Goal: Check status: Check status

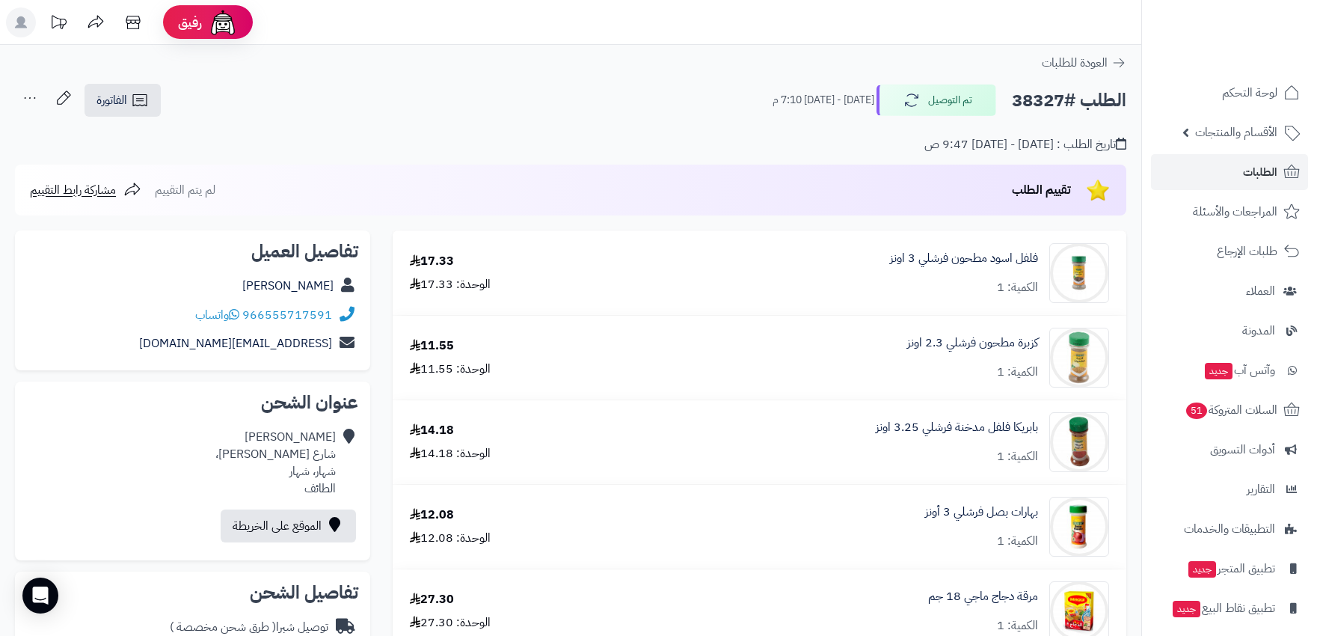
scroll to position [2993, 0]
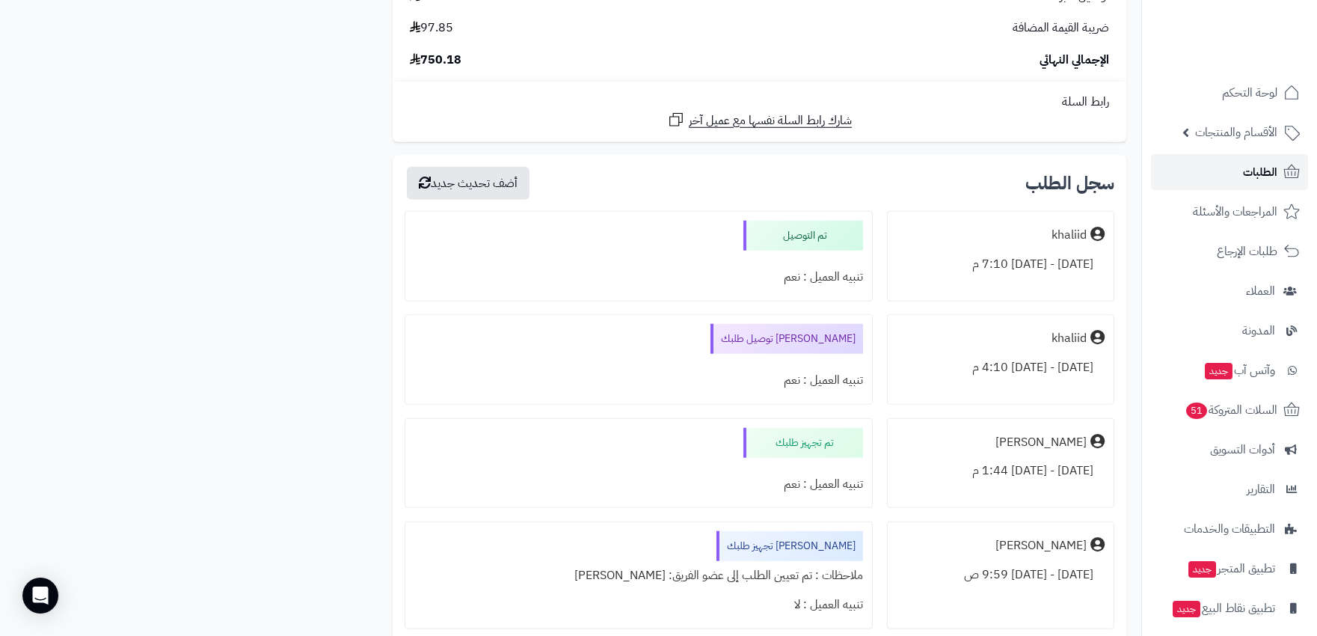
click at [1259, 172] on span "الطلبات" at bounding box center [1260, 172] width 34 height 21
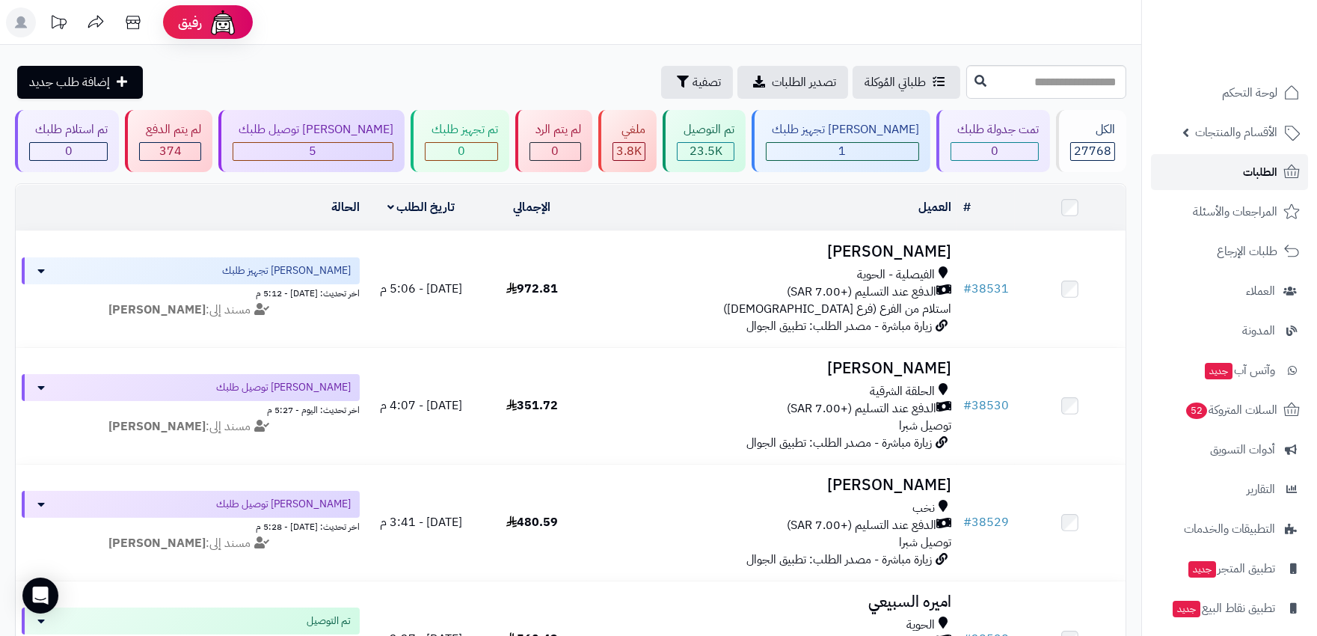
click at [1261, 168] on span "الطلبات" at bounding box center [1260, 172] width 34 height 21
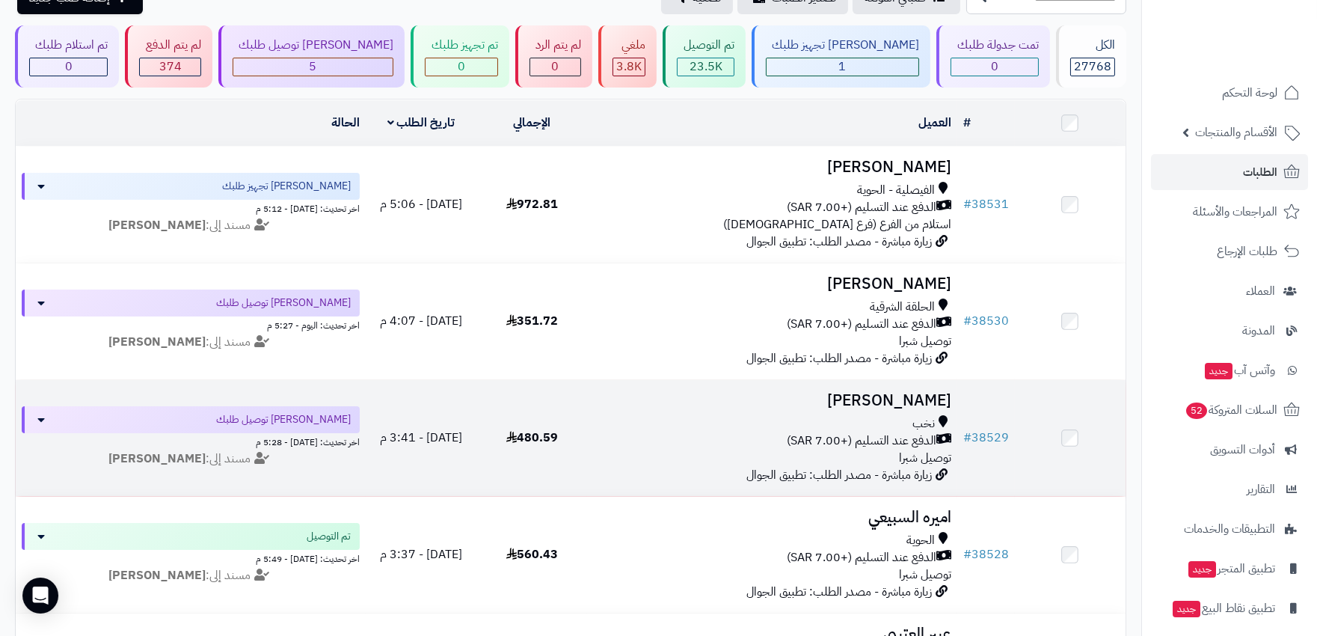
scroll to position [83, 0]
